Goal: Task Accomplishment & Management: Complete application form

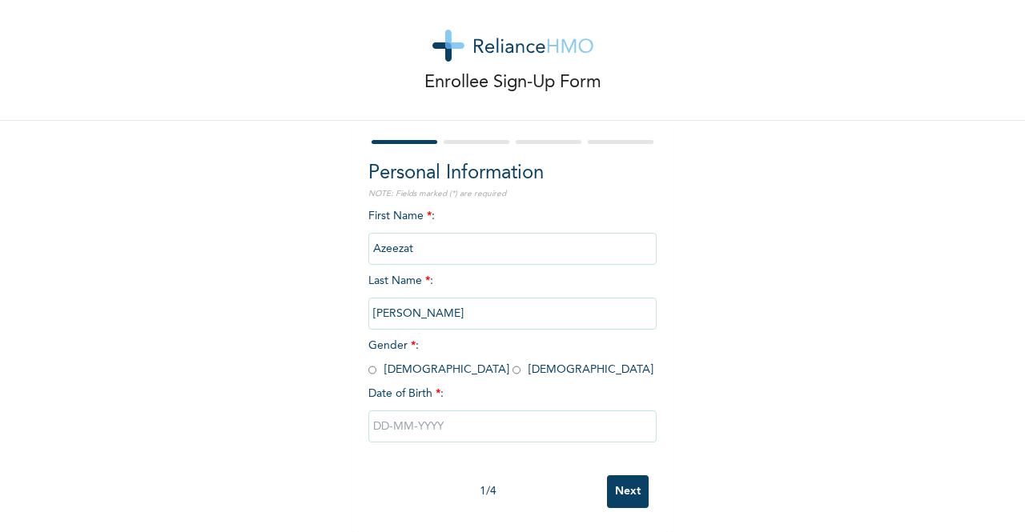
scroll to position [32, 0]
click at [407, 361] on span "Gender * : Male Female" at bounding box center [510, 357] width 285 height 35
click at [512, 363] on input "radio" at bounding box center [516, 370] width 8 height 15
radio input "true"
click at [433, 411] on input "text" at bounding box center [512, 427] width 288 height 32
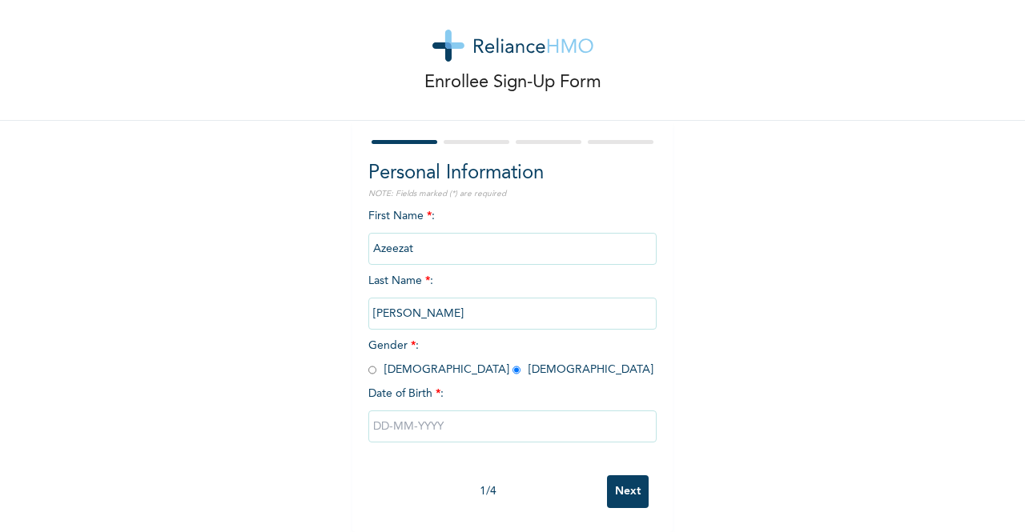
select select "9"
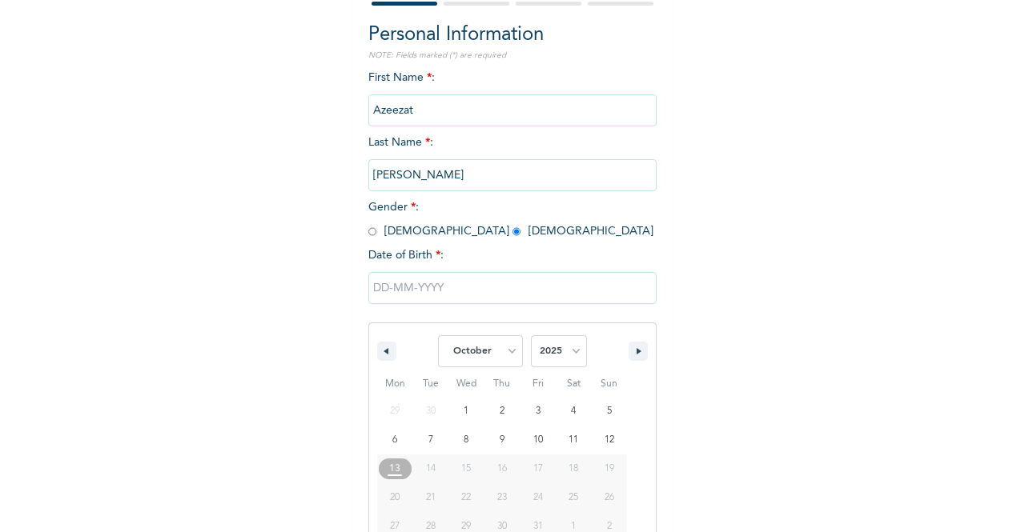
scroll to position [196, 0]
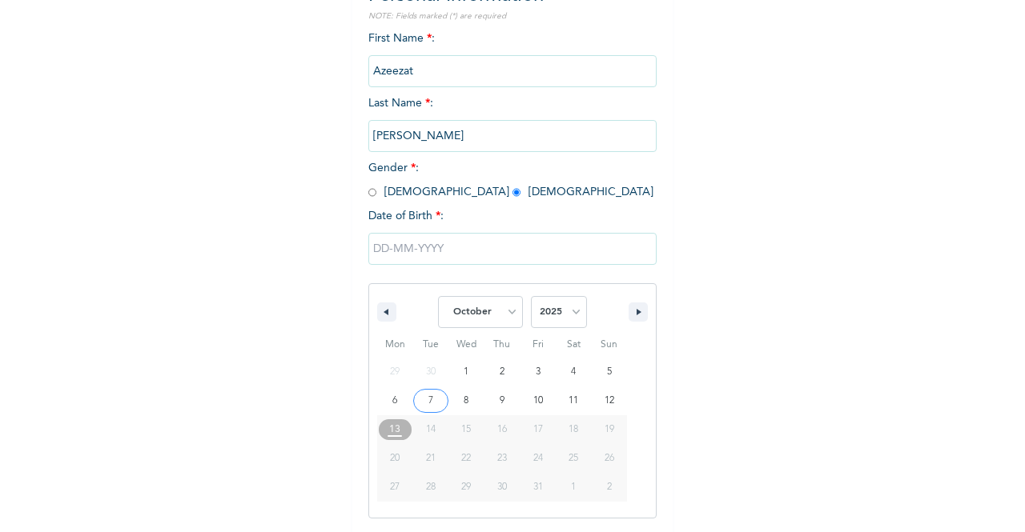
click at [392, 249] on input "text" at bounding box center [512, 249] width 288 height 32
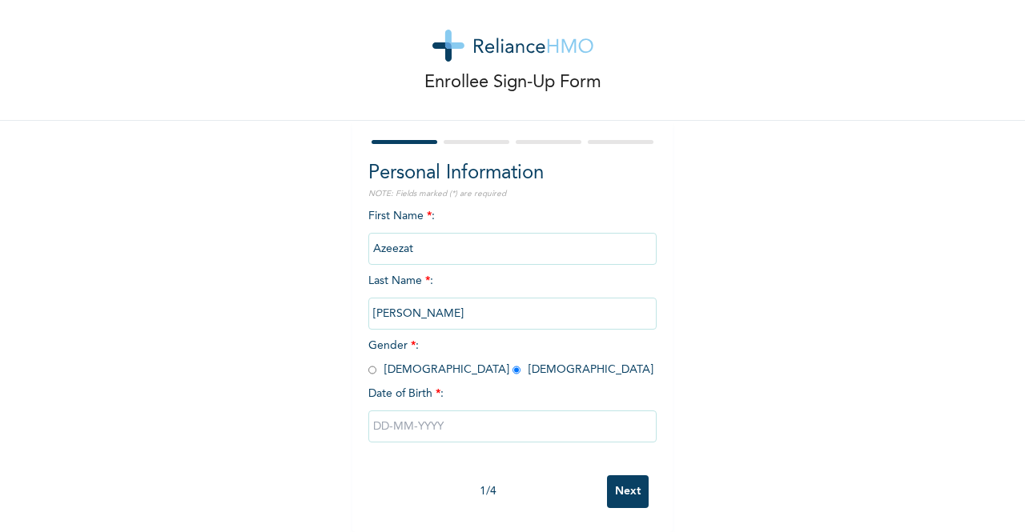
scroll to position [32, 0]
click at [518, 414] on input "text" at bounding box center [512, 427] width 288 height 32
select select "9"
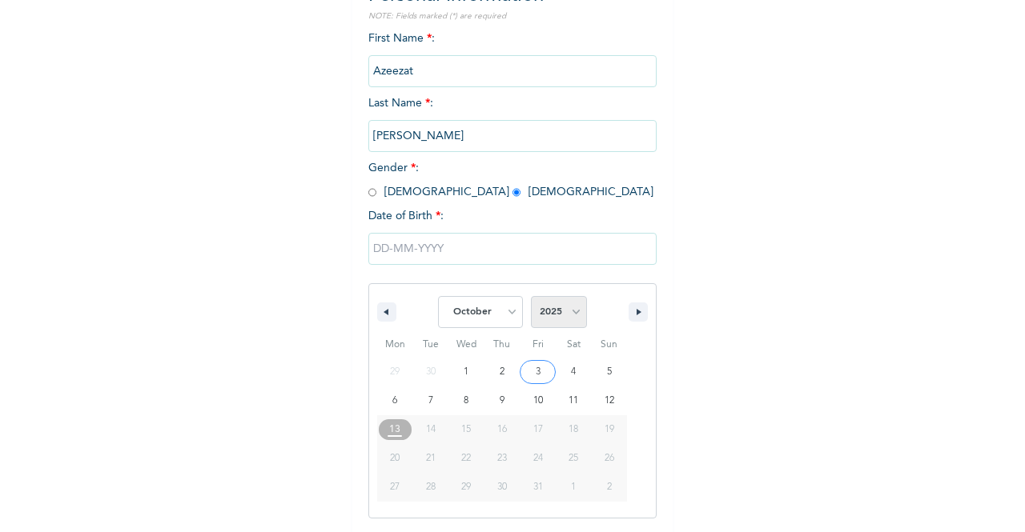
click at [543, 323] on select "2025 2024 2023 2022 2021 2020 2019 2018 2017 2016 2015 2014 2013 2012 2011 2010…" at bounding box center [559, 312] width 56 height 32
select select "1998"
click at [531, 298] on select "2025 2024 2023 2022 2021 2020 2019 2018 2017 2016 2015 2014 2013 2012 2011 2010…" at bounding box center [559, 312] width 56 height 32
click at [483, 303] on select "January February March April May June July August September October November De…" at bounding box center [480, 312] width 85 height 32
select select "0"
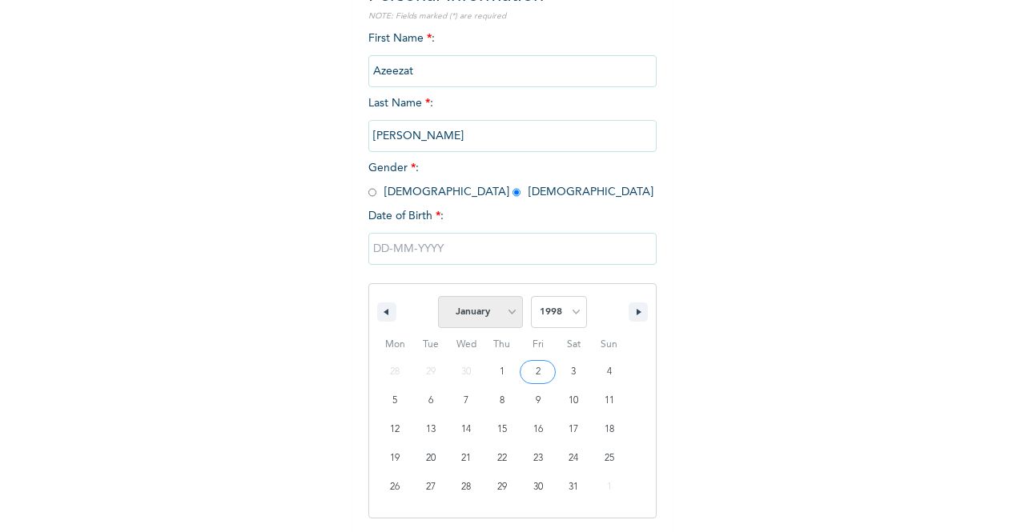
click at [438, 298] on select "January February March April May June July August September October November De…" at bounding box center [480, 312] width 85 height 32
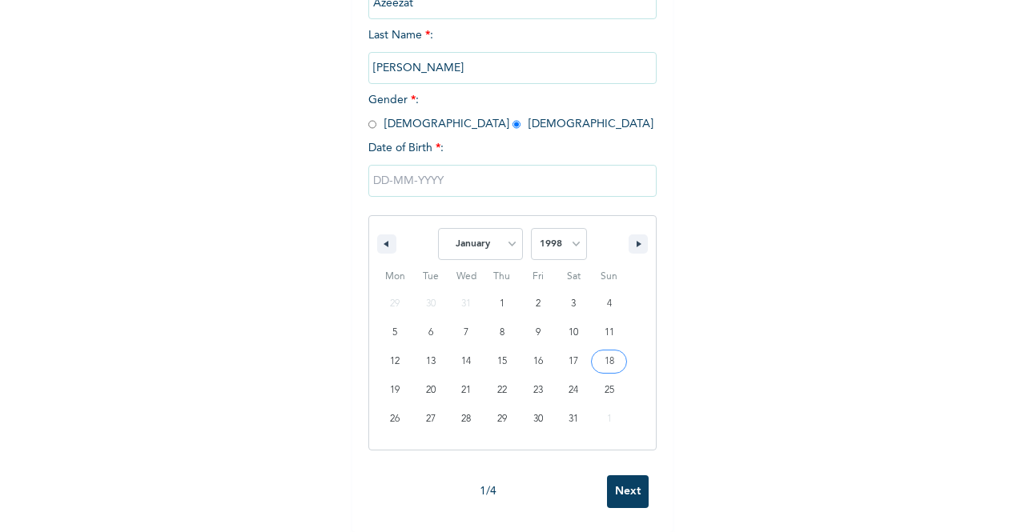
scroll to position [278, 0]
type input "01/31/1998"
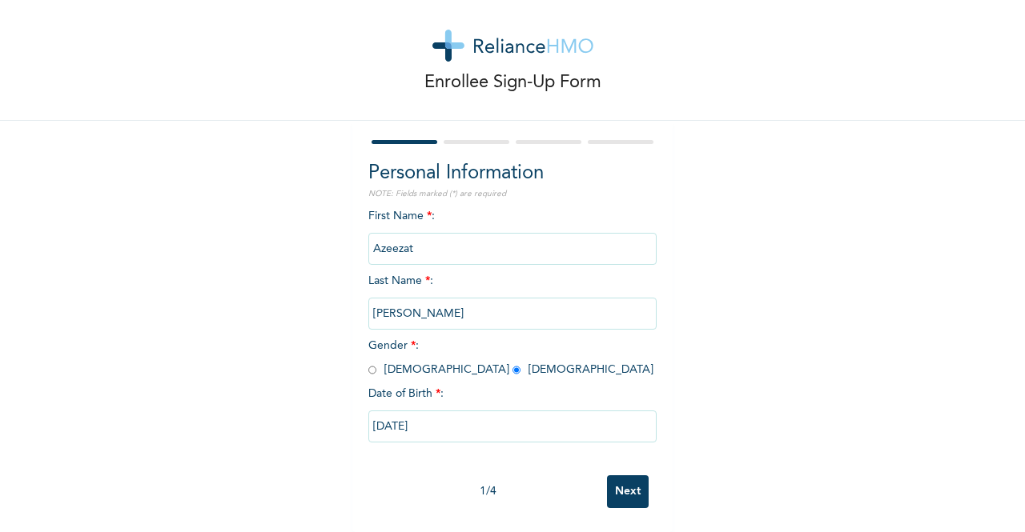
click at [626, 476] on input "Next" at bounding box center [628, 492] width 42 height 33
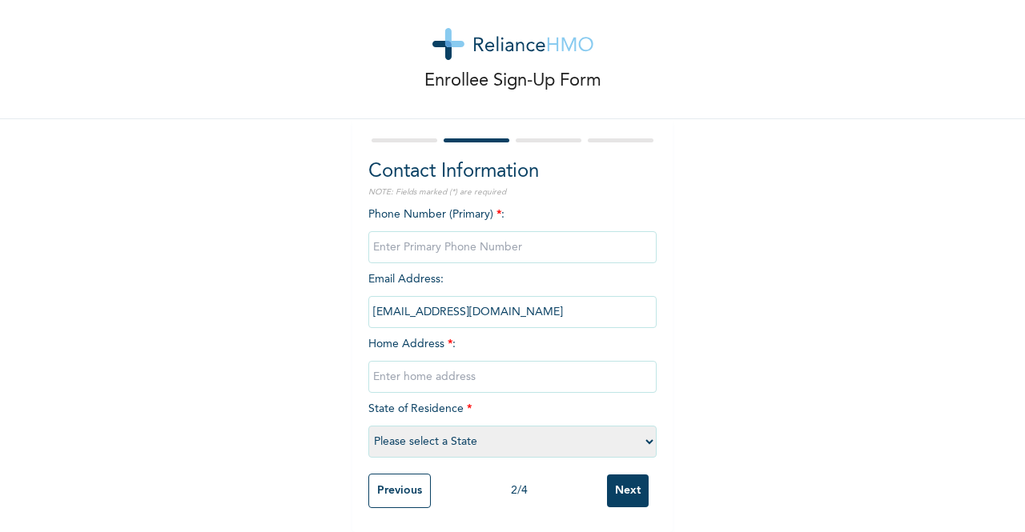
click at [0, 251] on div "Enrollee Sign-Up Form Contact Information NOTE: Fields marked (*) are required …" at bounding box center [512, 256] width 1025 height 552
click at [433, 238] on input "phone" at bounding box center [512, 247] width 288 height 32
type input "08131663860"
click at [440, 361] on input "text" at bounding box center [512, 377] width 288 height 32
type input "23,"
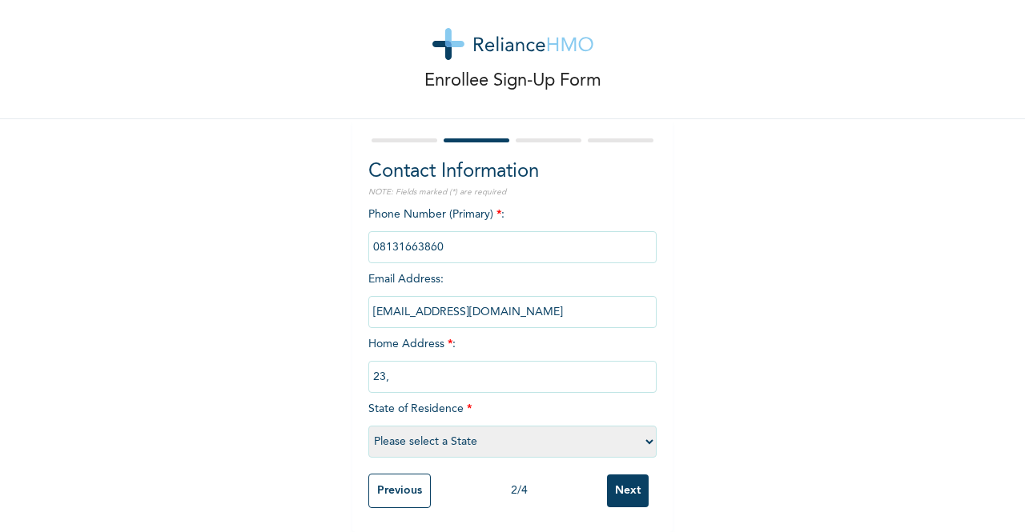
select select "5"
click at [417, 371] on input "23," at bounding box center [512, 377] width 288 height 32
type input "23, Babatunde Rabiu str., Gbaga bus"
